Goal: Information Seeking & Learning: Learn about a topic

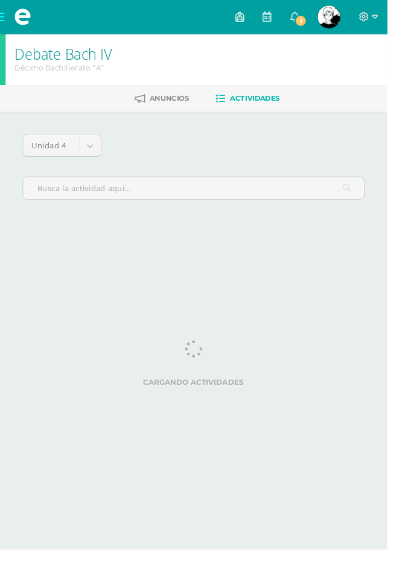
click at [328, 19] on span "1" at bounding box center [321, 22] width 13 height 13
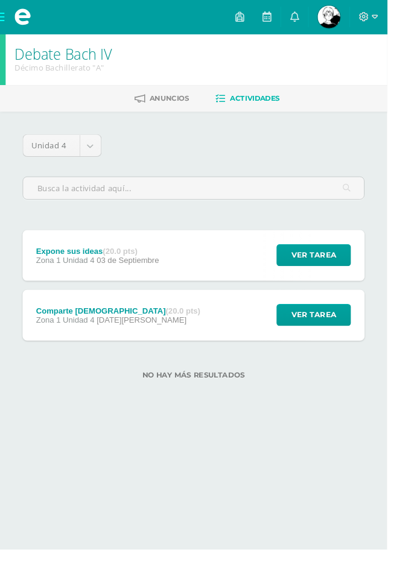
click at [6, 15] on span at bounding box center [24, 18] width 48 height 36
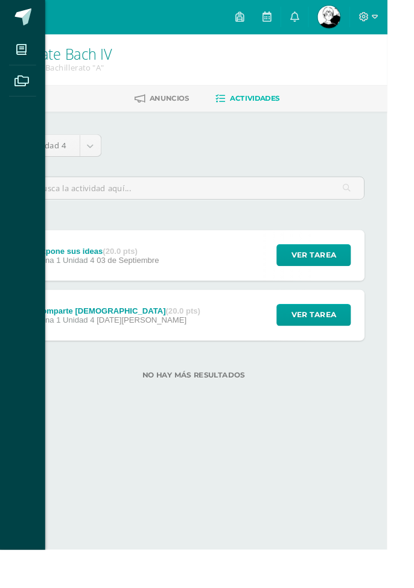
click at [27, 52] on icon at bounding box center [22, 53] width 11 height 12
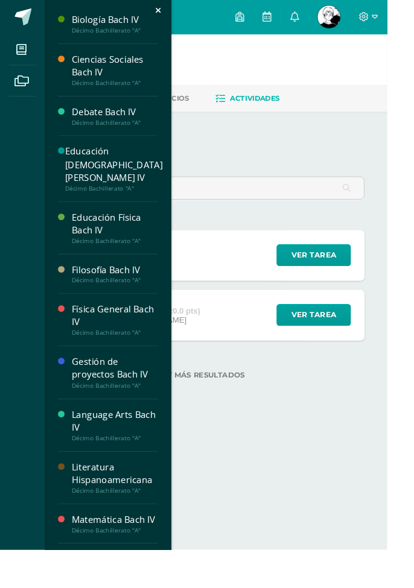
click at [379, 19] on div "Mis cursos Archivos Cerrar panel Biología Bach IV Décimo Bachillerato "A" Cienc…" at bounding box center [207, 294] width 414 height 588
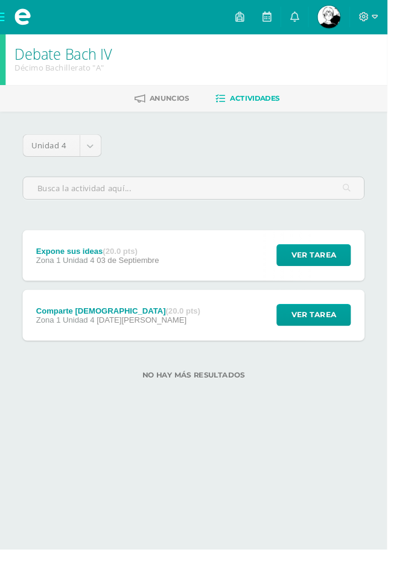
click at [366, 25] on span "Andrea Sofía Mi Perfil" at bounding box center [351, 18] width 29 height 24
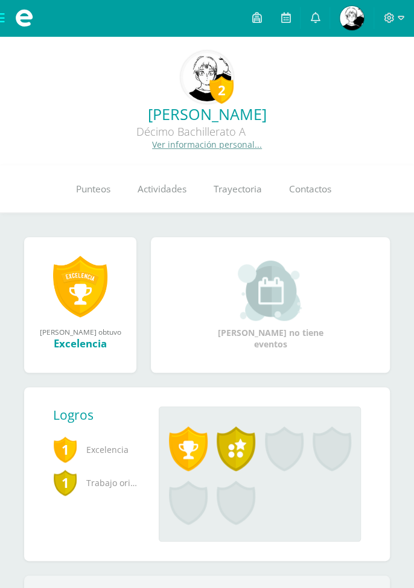
click at [89, 188] on span "Punteos" at bounding box center [93, 188] width 34 height 13
click at [168, 193] on span "Actividades" at bounding box center [162, 188] width 49 height 13
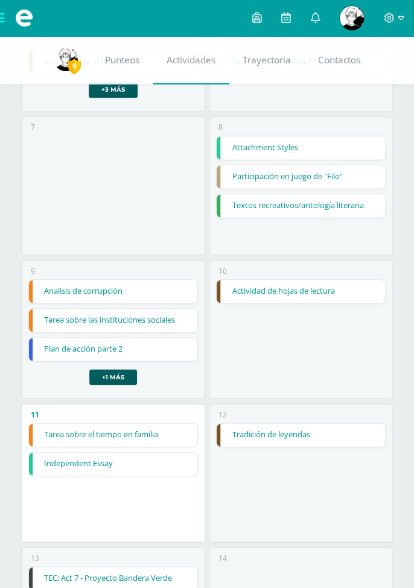
scroll to position [488, 0]
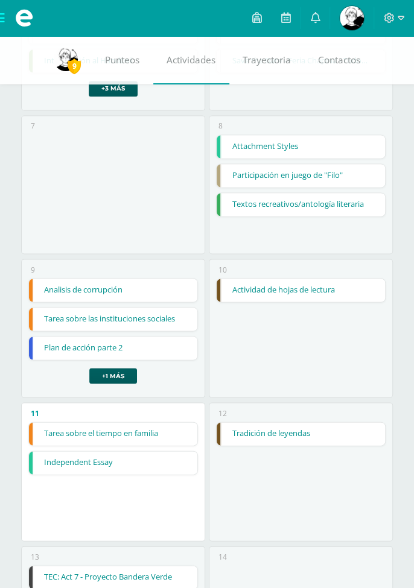
click at [137, 461] on link "Independent Essay" at bounding box center [113, 462] width 168 height 23
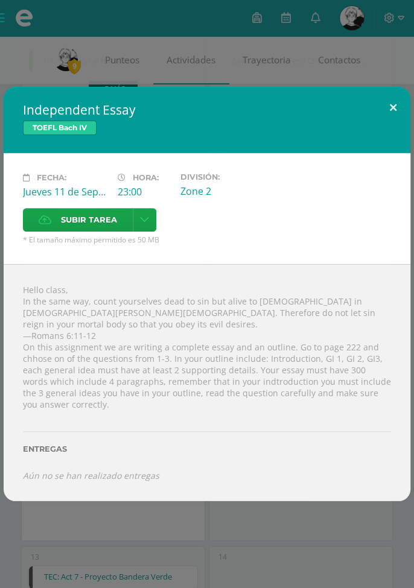
click at [401, 128] on button at bounding box center [393, 107] width 34 height 41
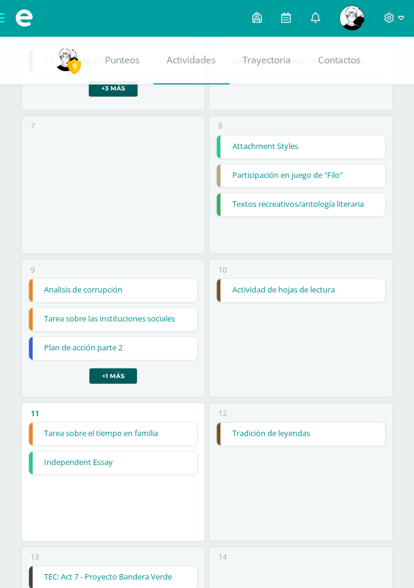
click at [146, 434] on link "Tarea sobre el tiempo en familia" at bounding box center [113, 433] width 168 height 23
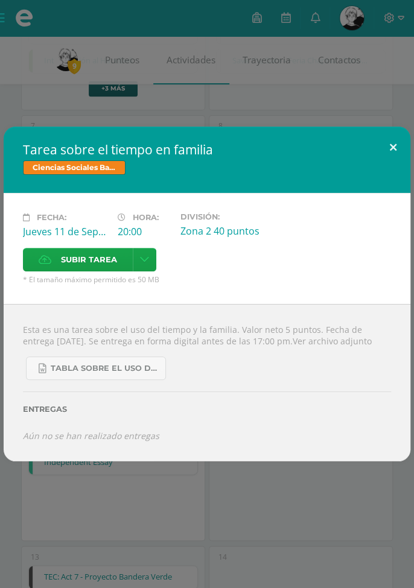
click at [386, 168] on button at bounding box center [393, 147] width 34 height 41
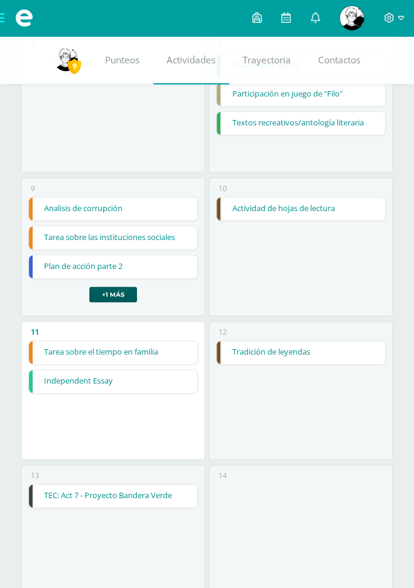
scroll to position [558, 0]
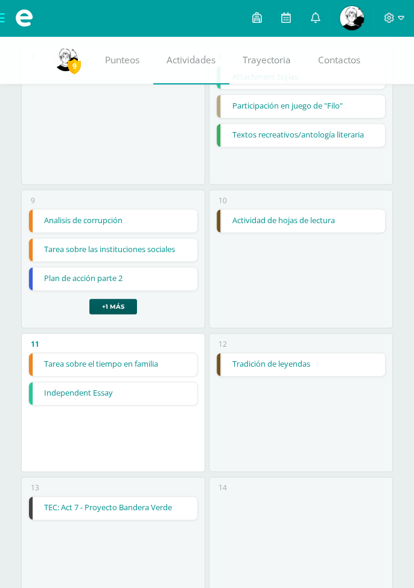
click at [4, 19] on span at bounding box center [24, 18] width 48 height 36
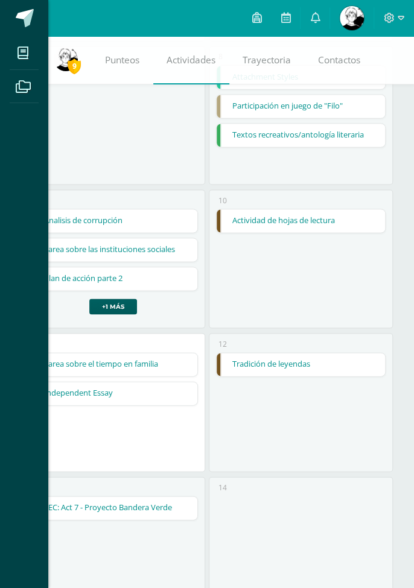
click at [30, 53] on span at bounding box center [23, 52] width 27 height 27
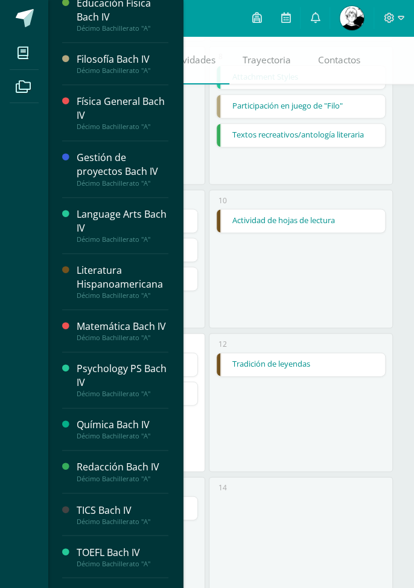
scroll to position [246, 0]
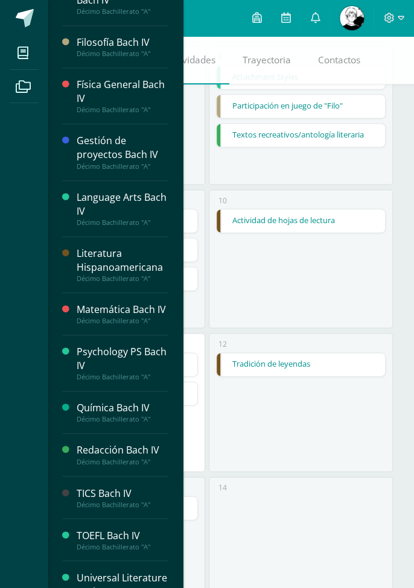
click at [110, 543] on div "Décimo Bachillerato "A"" at bounding box center [123, 546] width 92 height 8
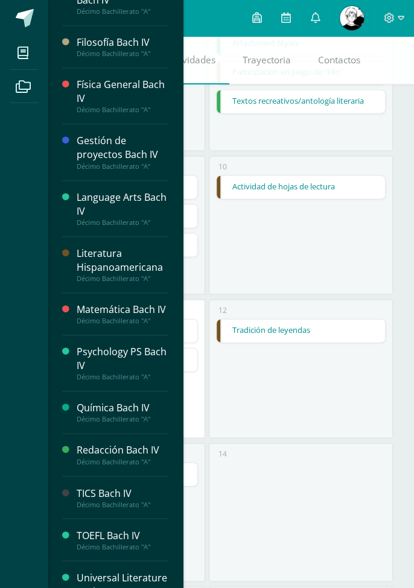
scroll to position [615, 0]
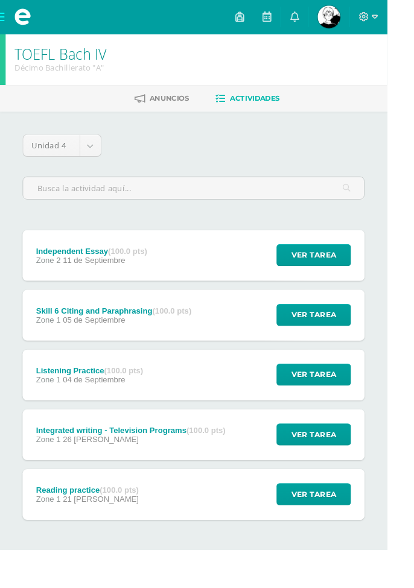
click at [138, 328] on div "Skill 6 Citing and Paraphrasing (100.0 pts)" at bounding box center [122, 333] width 166 height 10
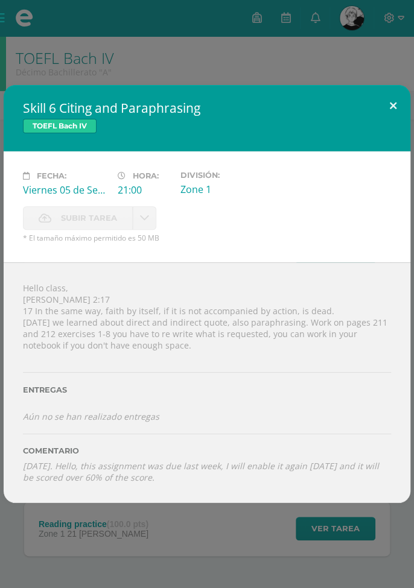
click at [394, 105] on button at bounding box center [393, 105] width 34 height 41
